Goal: Information Seeking & Learning: Find specific fact

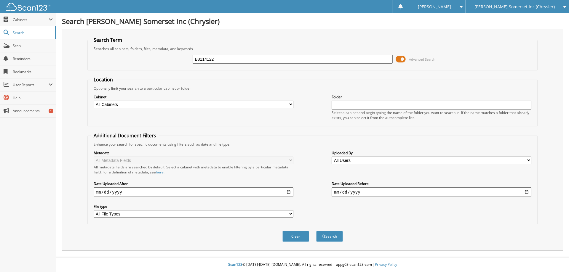
type input "B8114122"
click at [316, 231] on button "Search" at bounding box center [329, 236] width 27 height 11
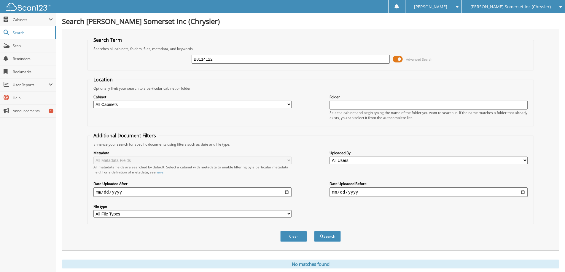
drag, startPoint x: 219, startPoint y: 60, endPoint x: 154, endPoint y: 55, distance: 64.8
click at [154, 55] on div "B8114122 Advanced Search" at bounding box center [310, 59] width 440 height 16
paste input "HG782239"
type input "HG782239"
click at [394, 57] on span at bounding box center [398, 59] width 10 height 9
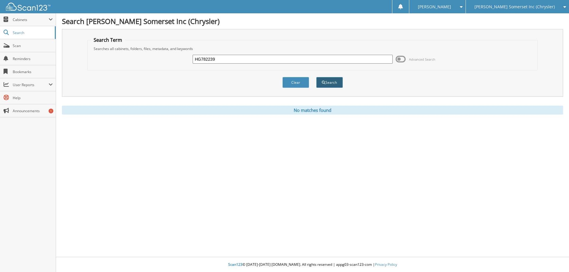
click at [331, 85] on button "Search" at bounding box center [329, 82] width 27 height 11
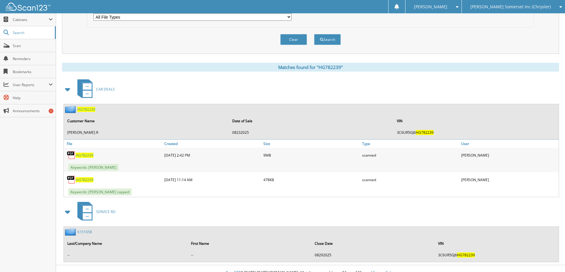
scroll to position [205, 0]
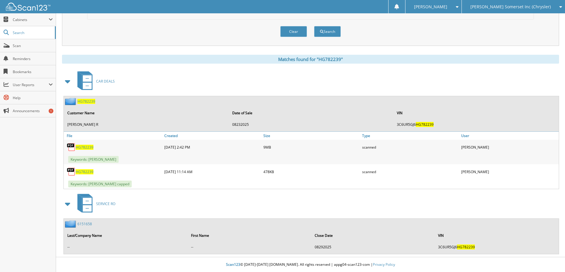
click at [86, 103] on span "HG782239" at bounding box center [86, 101] width 18 height 5
